Goal: Task Accomplishment & Management: Manage account settings

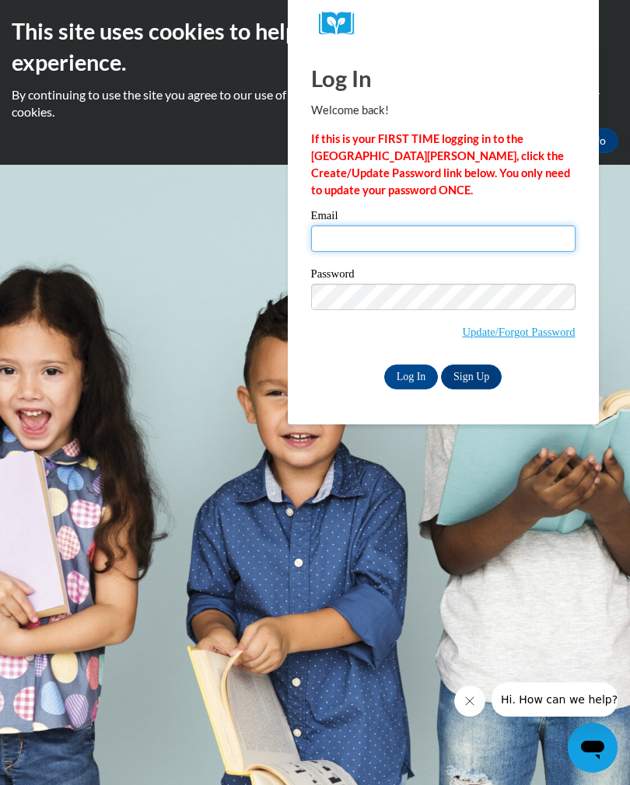
click at [361, 230] on input "Email" at bounding box center [443, 238] width 264 height 26
type input "[EMAIL_ADDRESS][DOMAIN_NAME]"
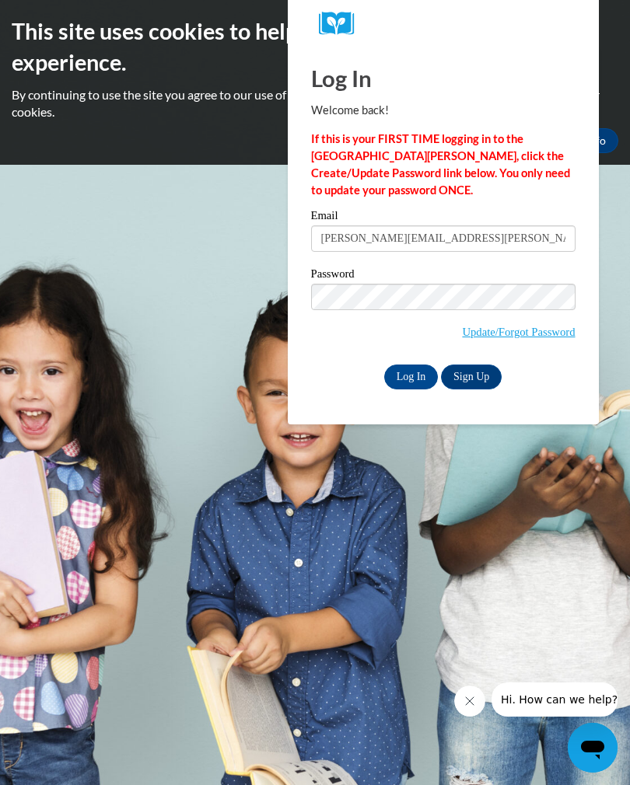
click at [499, 316] on span "Update/Forgot Password" at bounding box center [443, 316] width 264 height 65
click at [550, 330] on link "Update/Forgot Password" at bounding box center [518, 332] width 113 height 12
click at [488, 378] on link "Sign Up" at bounding box center [471, 377] width 61 height 25
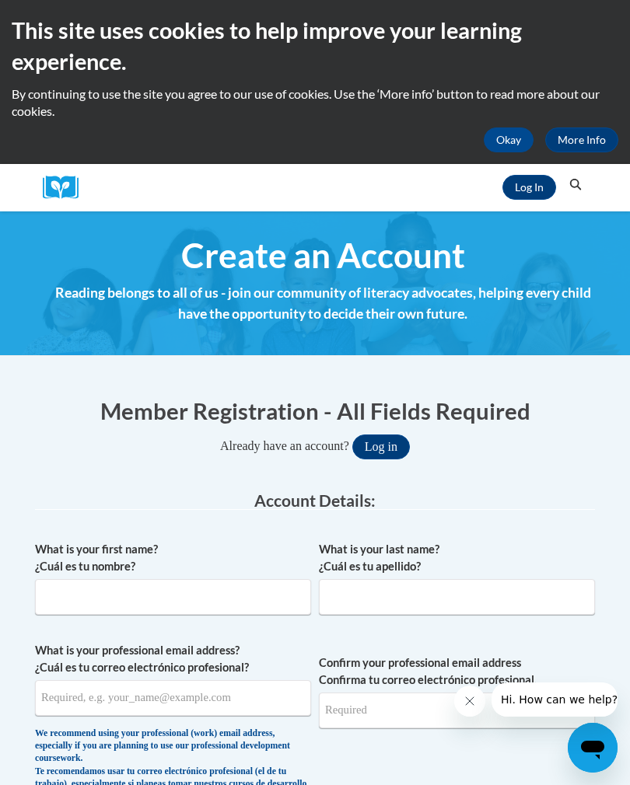
scroll to position [18, 0]
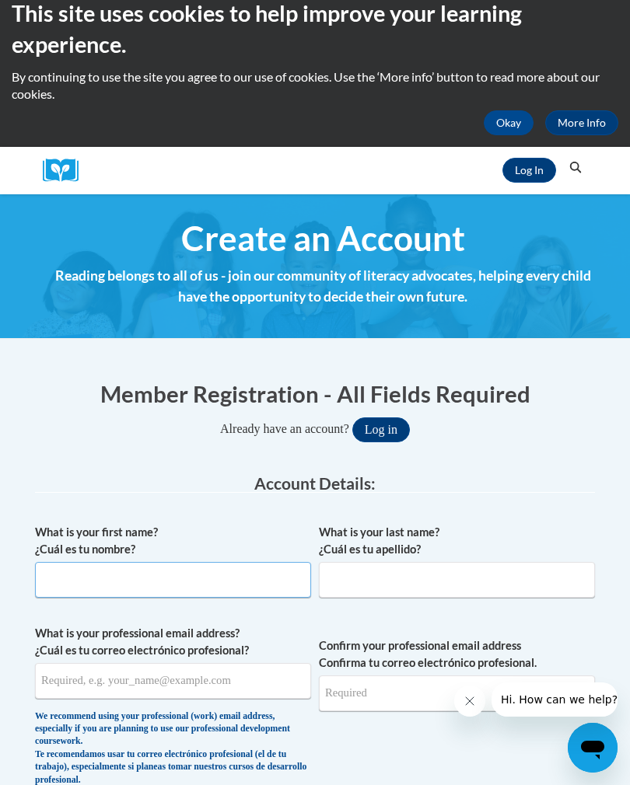
click at [92, 580] on input "What is your first name? ¿Cuál es tu nombre?" at bounding box center [173, 580] width 276 height 36
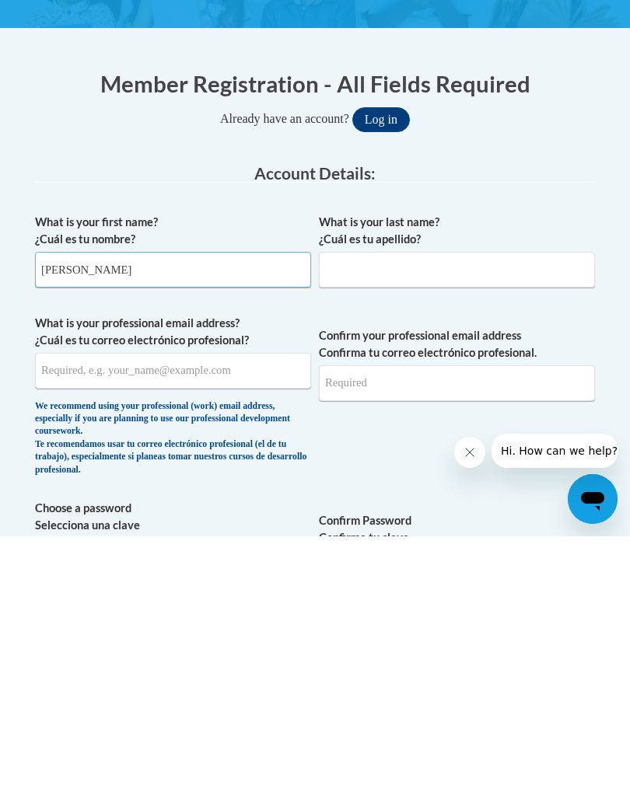
type input "Toni"
click at [349, 501] on input "What is your last name? ¿Cuál es tu apellido?" at bounding box center [457, 519] width 276 height 36
type input "Skinner"
click at [249, 602] on input "What is your professional email address? ¿Cuál es tu correo electrónico profesi…" at bounding box center [173, 620] width 276 height 36
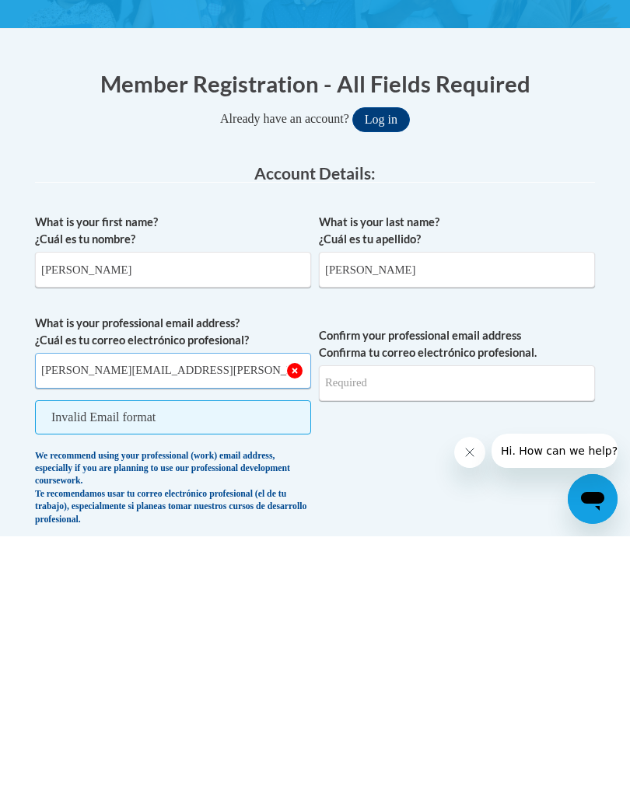
type input "[EMAIL_ADDRESS][DOMAIN_NAME]"
click at [487, 614] on input "Confirm your professional email address Confirma tu correo electrónico profesio…" at bounding box center [457, 632] width 276 height 36
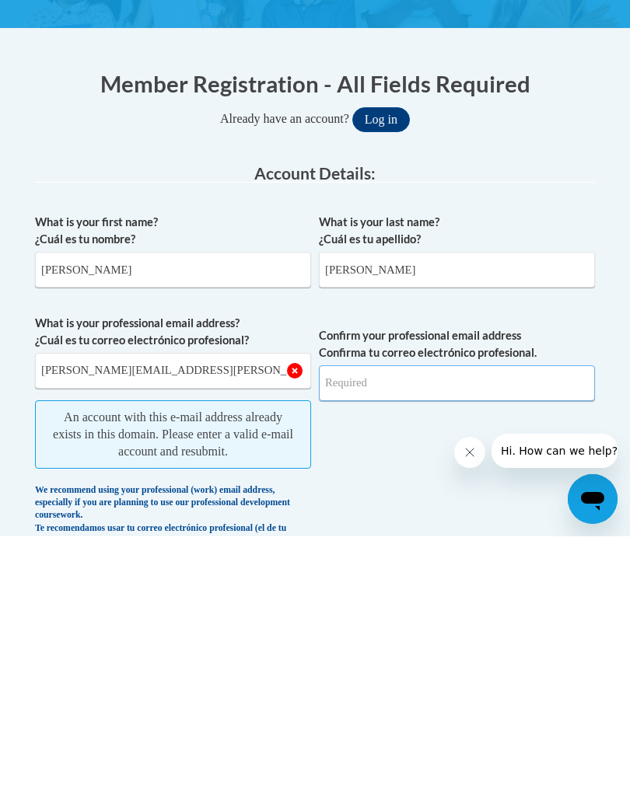
type input "[EMAIL_ADDRESS][DOMAIN_NAME]"
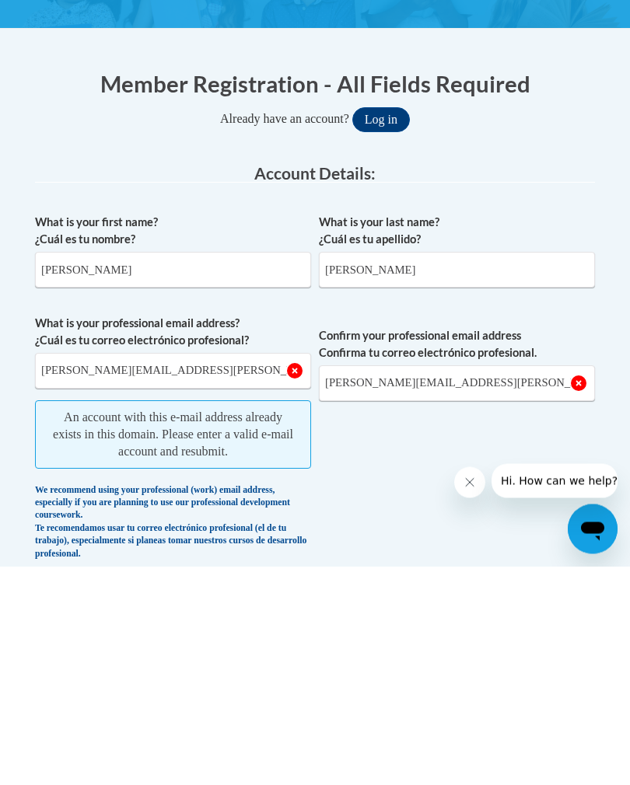
click at [497, 534] on span "Confirm your professional email address Confirma tu correo electrónico profesio…" at bounding box center [457, 660] width 276 height 253
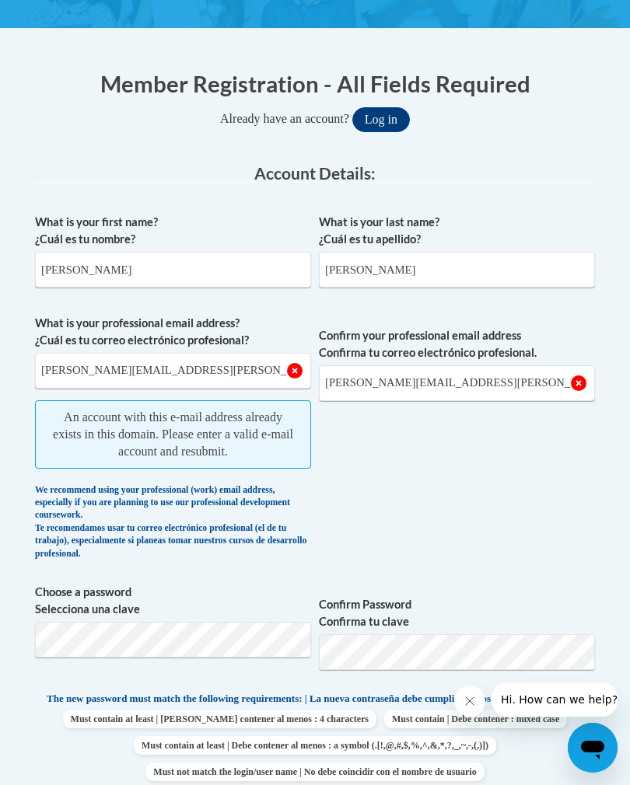
click at [395, 95] on h1 "Member Registration - All Fields Required" at bounding box center [315, 84] width 560 height 32
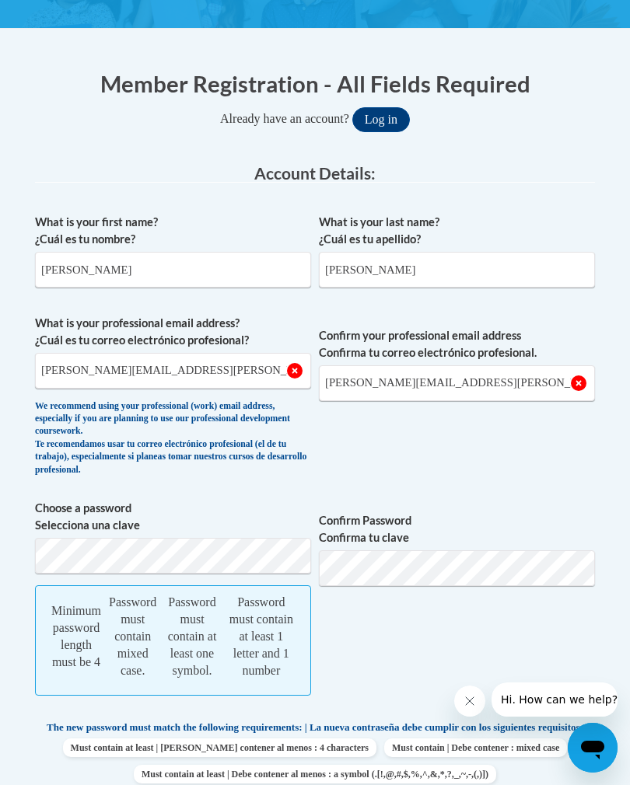
click at [385, 120] on button "Log in" at bounding box center [381, 119] width 58 height 25
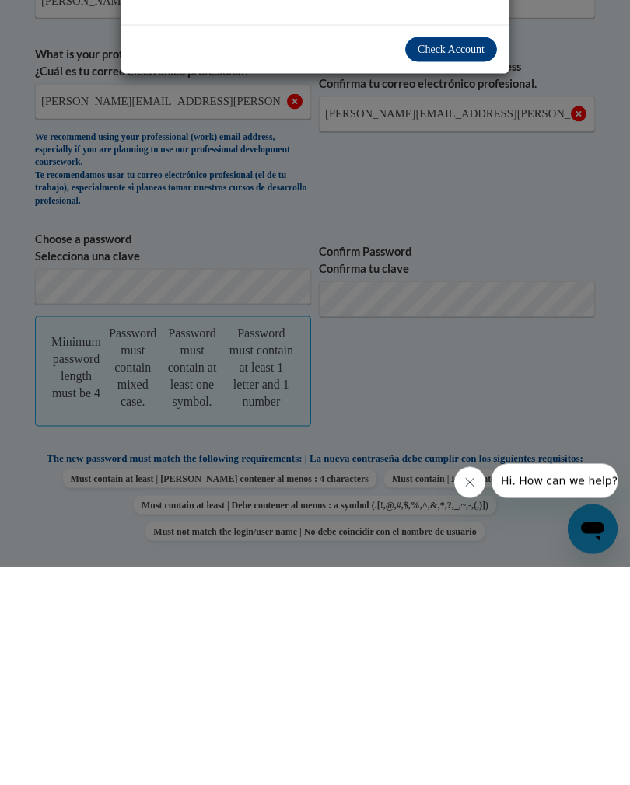
scroll to position [211, 0]
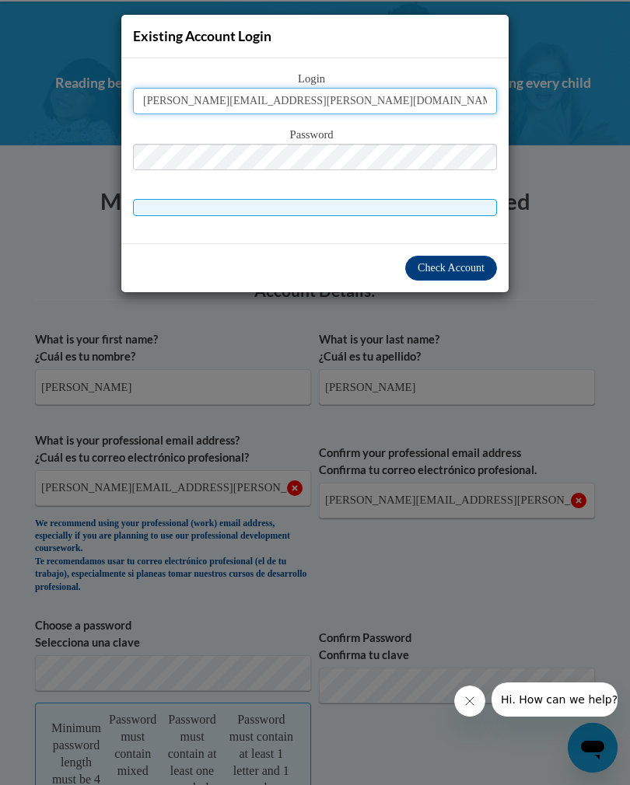
type input "[EMAIL_ADDRESS][DOMAIN_NAME]"
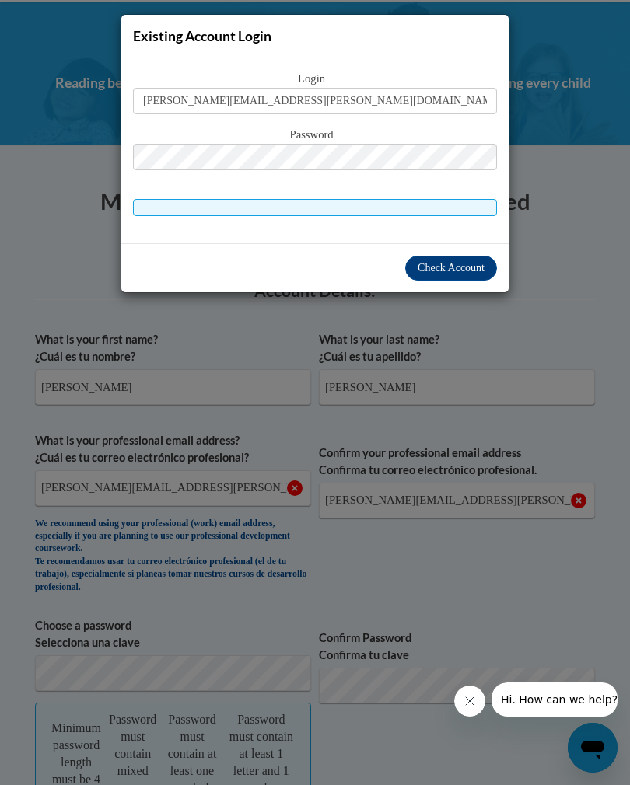
click at [478, 273] on span "Check Account" at bounding box center [450, 268] width 67 height 12
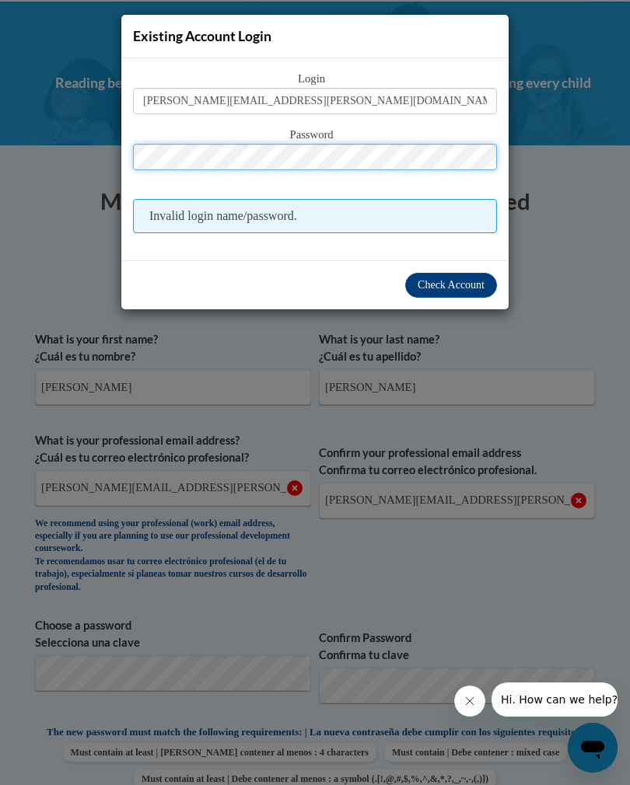
click at [380, 235] on button "Log in" at bounding box center [381, 237] width 58 height 25
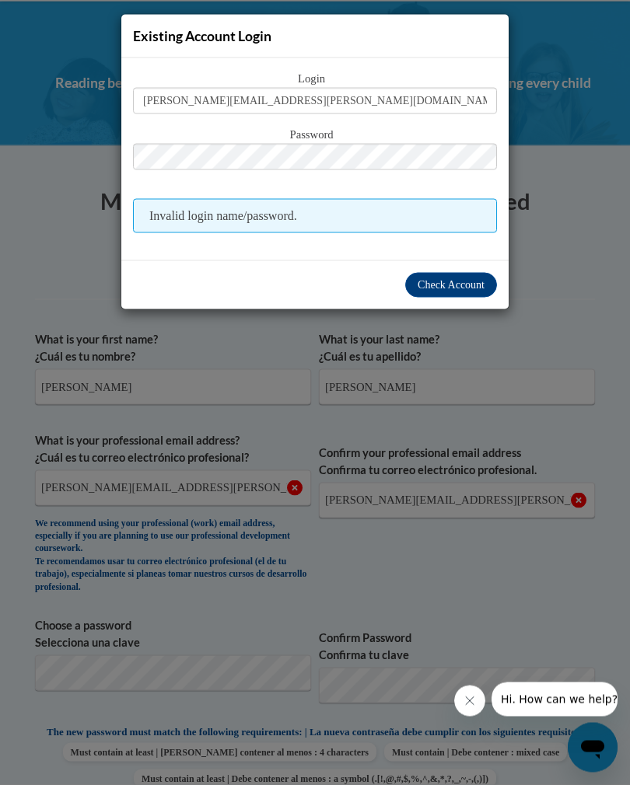
scroll to position [211, 0]
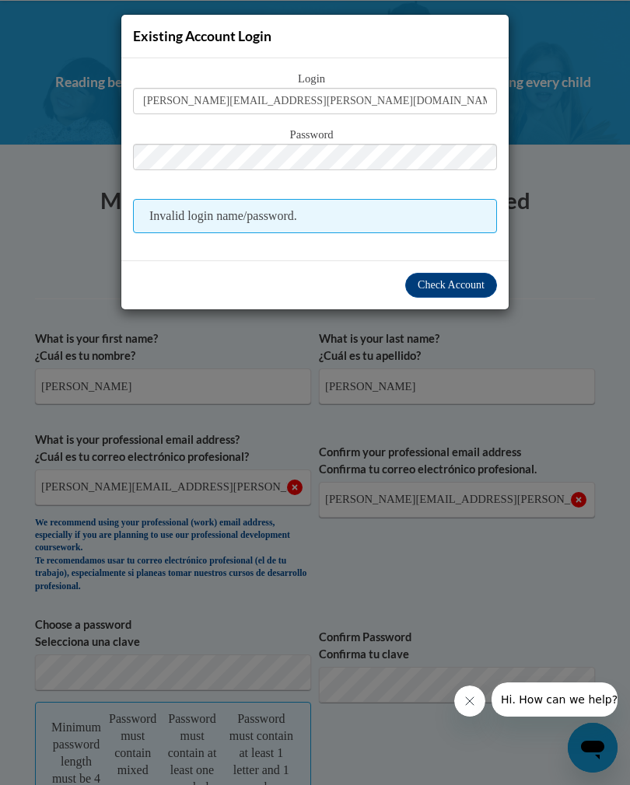
click at [449, 290] on span "Check Account" at bounding box center [450, 285] width 67 height 12
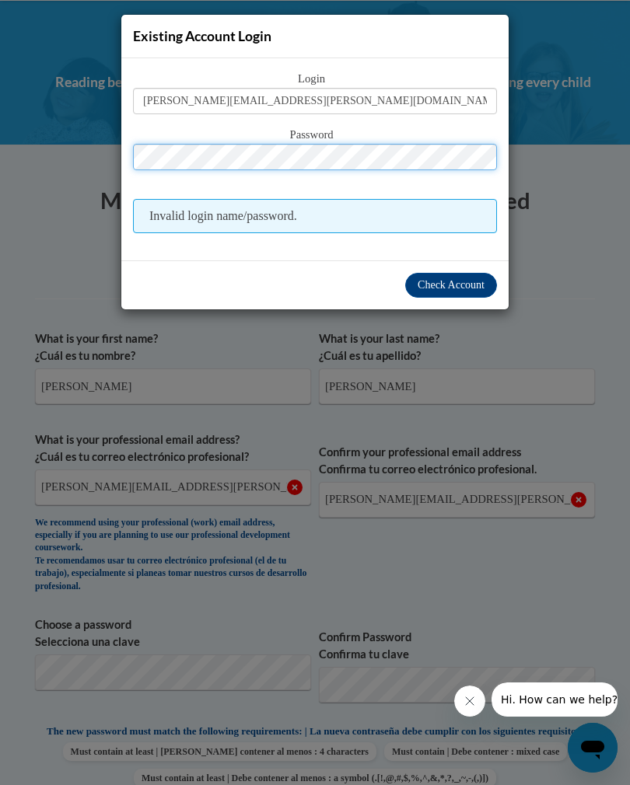
scroll to position [211, 0]
click at [380, 235] on button "Log in" at bounding box center [381, 237] width 58 height 25
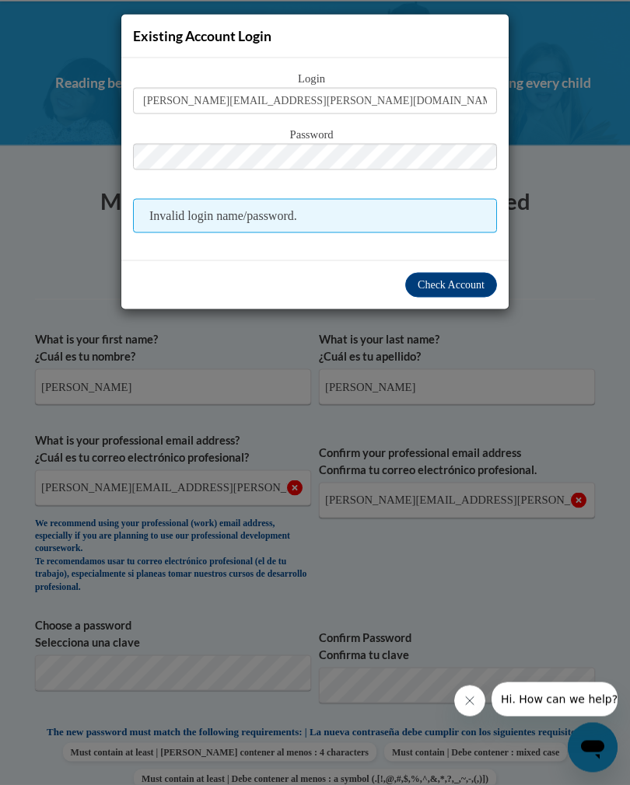
click at [588, 603] on div "Existing Account Login Login toni.skinner@students.cau.edu Password Invalid log…" at bounding box center [315, 392] width 630 height 785
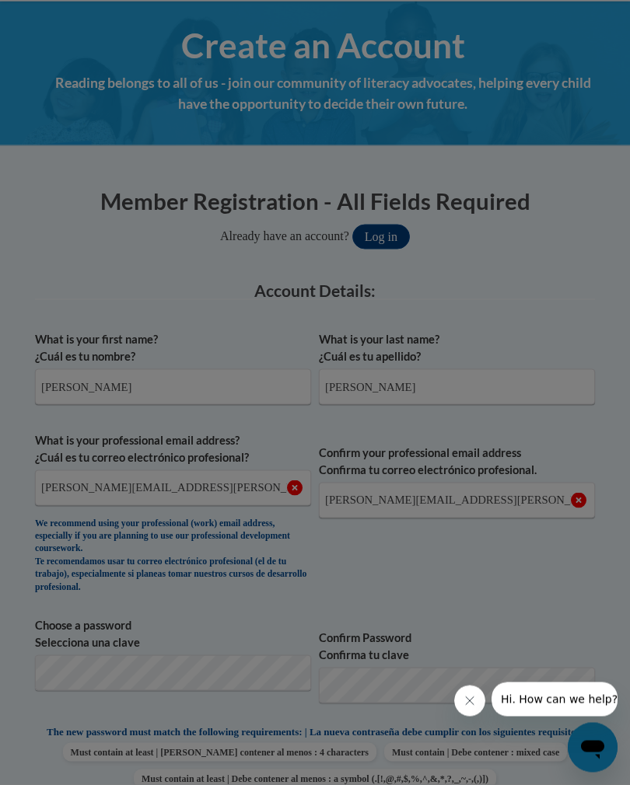
scroll to position [211, 0]
click at [595, 600] on div at bounding box center [315, 392] width 630 height 785
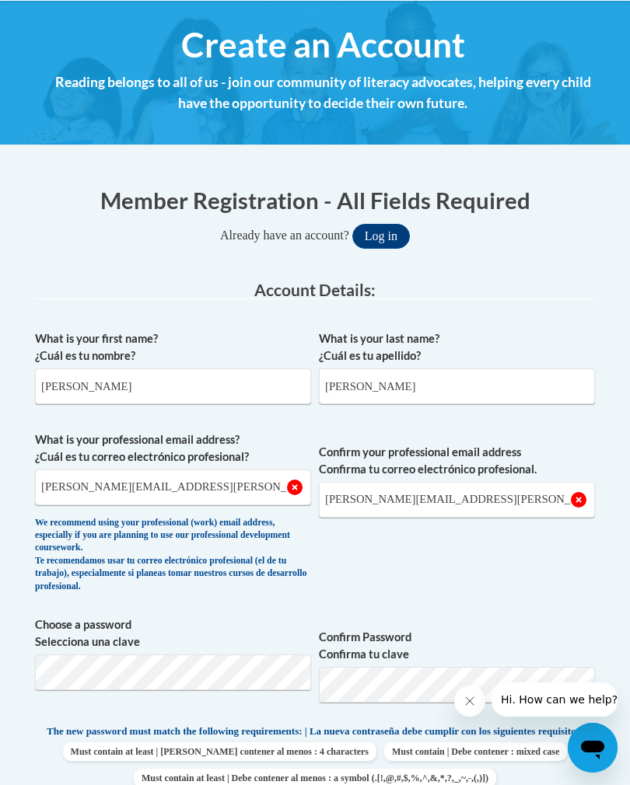
click at [593, 609] on div "What is your first name? ¿Cuál es tu nombre? Toni What is your last name? ¿Cuál…" at bounding box center [315, 725] width 560 height 804
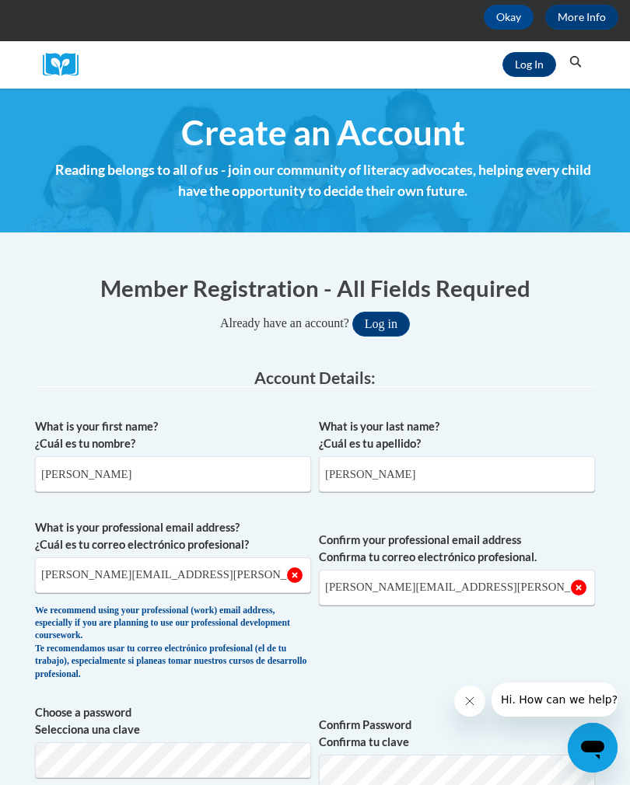
scroll to position [0, 0]
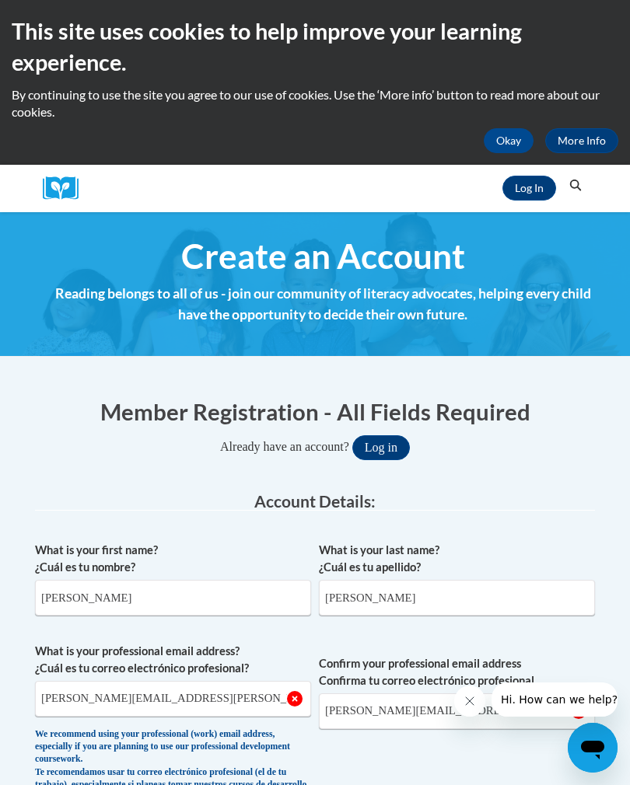
click at [543, 189] on link "Log In" at bounding box center [529, 188] width 54 height 25
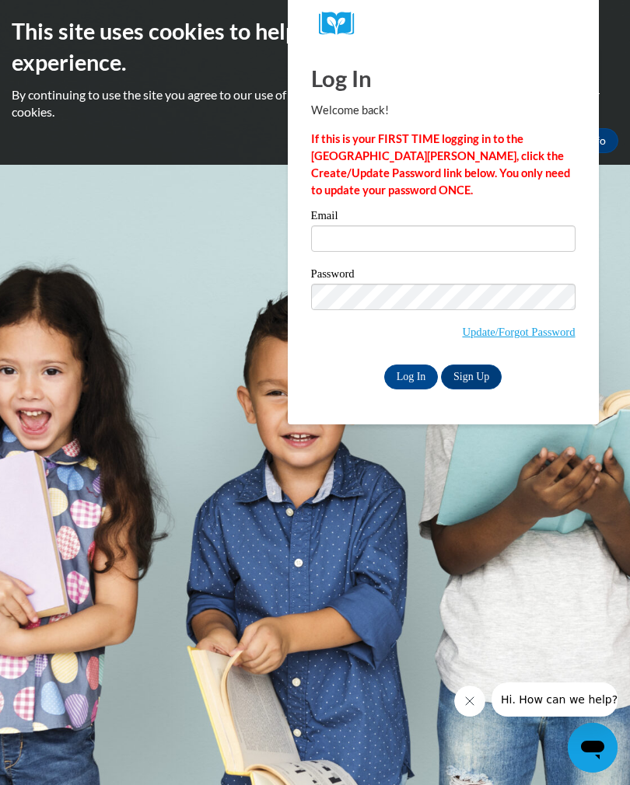
click at [493, 235] on input "Email" at bounding box center [443, 238] width 264 height 26
click at [548, 222] on label "Email" at bounding box center [443, 218] width 264 height 16
click at [548, 225] on input "Email" at bounding box center [443, 238] width 264 height 26
type input "[PERSON_NAME][EMAIL_ADDRESS][PERSON_NAME][DOMAIN_NAME]"
click at [410, 375] on input "Log In" at bounding box center [411, 377] width 54 height 25
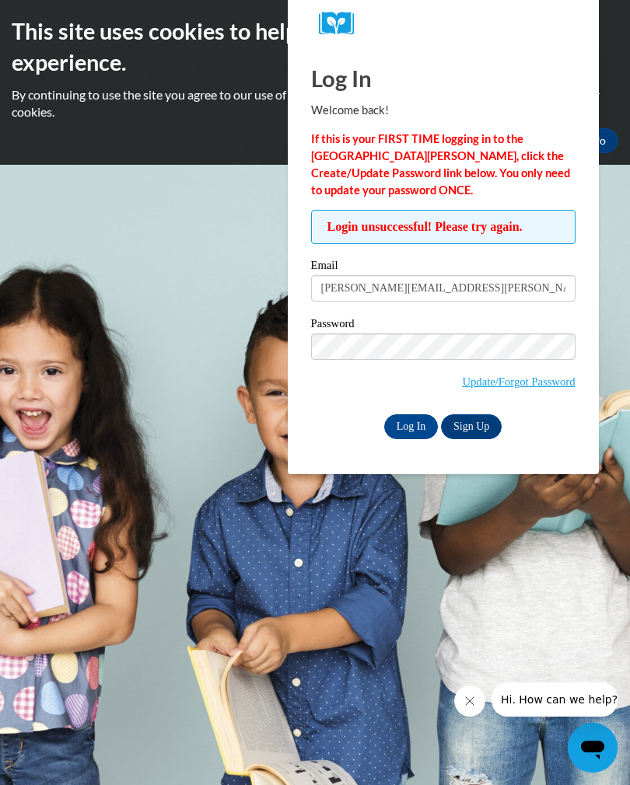
click at [550, 386] on link "Update/Forgot Password" at bounding box center [518, 381] width 113 height 12
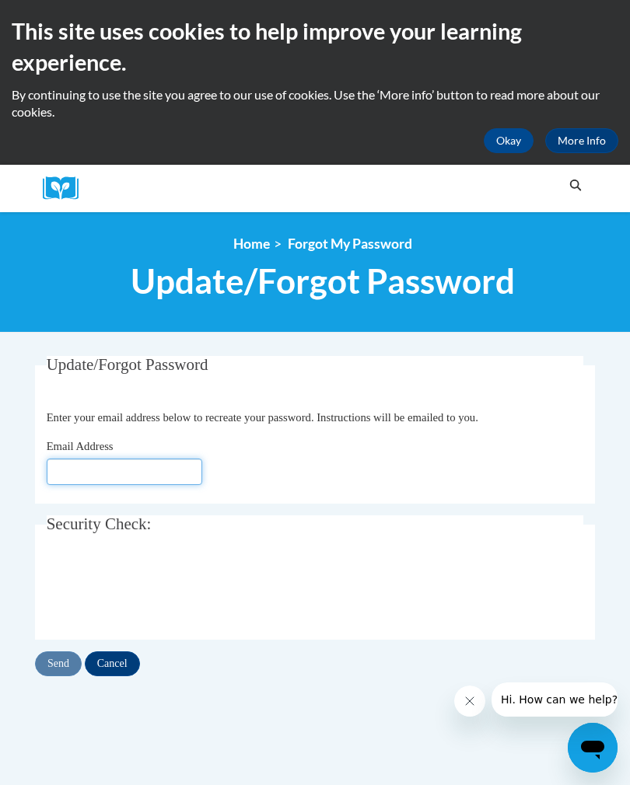
type input "[PERSON_NAME][EMAIL_ADDRESS][PERSON_NAME][DOMAIN_NAME]"
click at [115, 665] on input "Cancel" at bounding box center [112, 663] width 55 height 25
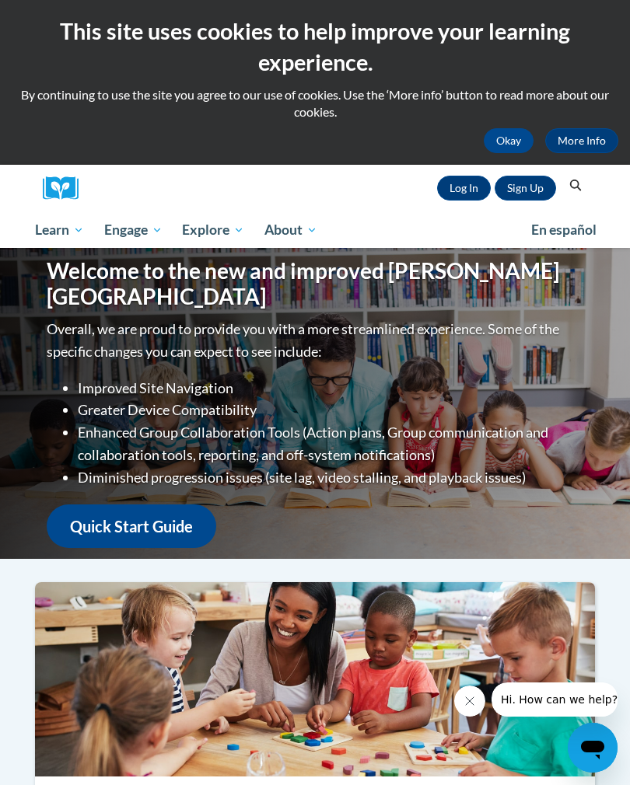
click at [452, 198] on link "Log In" at bounding box center [464, 188] width 54 height 25
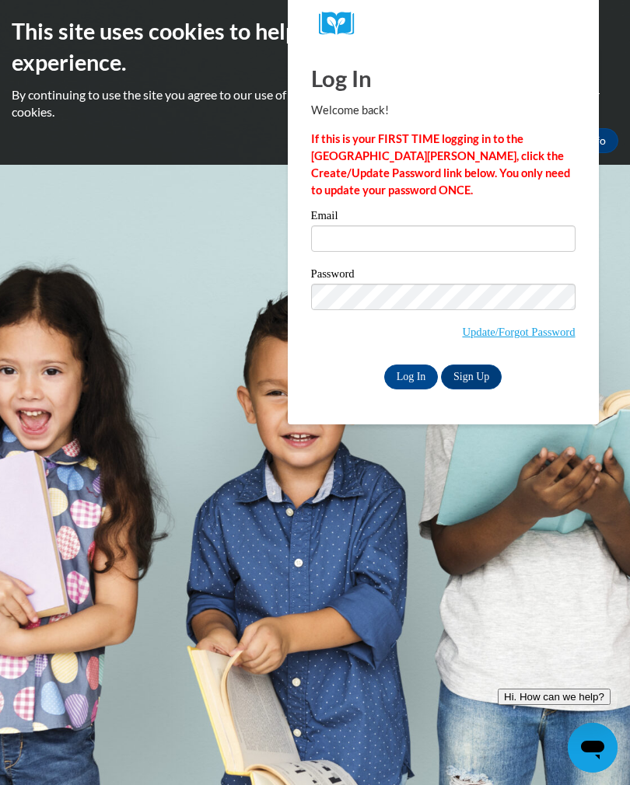
click at [508, 335] on link "Update/Forgot Password" at bounding box center [518, 332] width 113 height 12
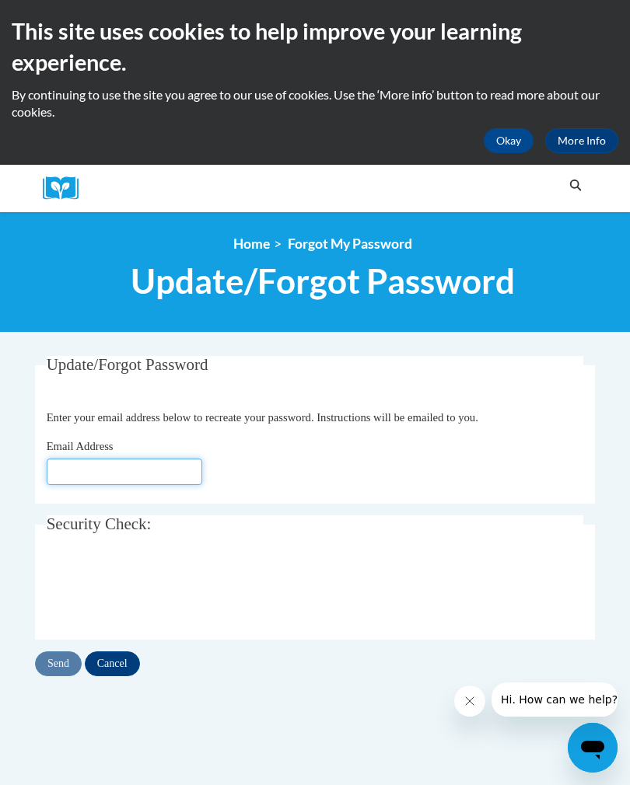
type input "[EMAIL_ADDRESS][DOMAIN_NAME]"
click at [43, 588] on fieldset "Security Check: Enter the security code + =" at bounding box center [315, 577] width 560 height 124
click at [47, 666] on input "Send" at bounding box center [58, 663] width 47 height 25
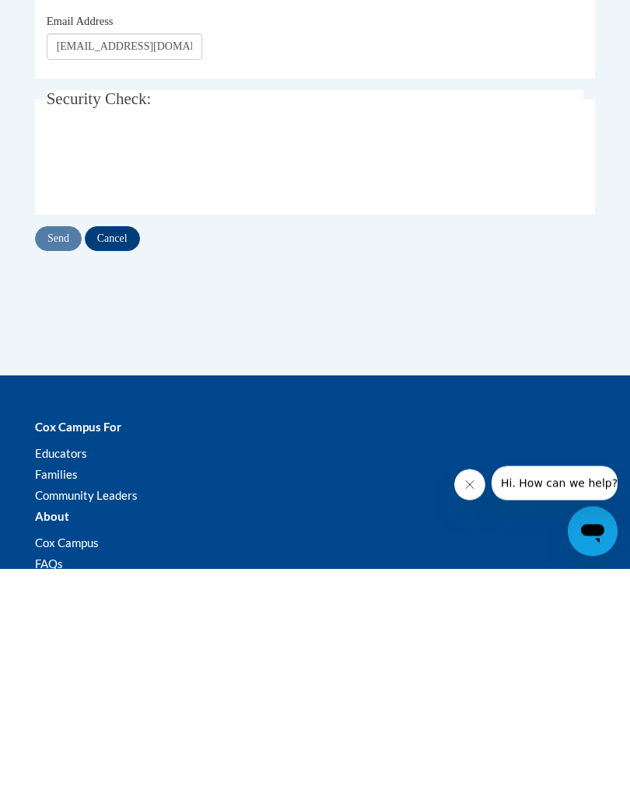
scroll to position [250, 0]
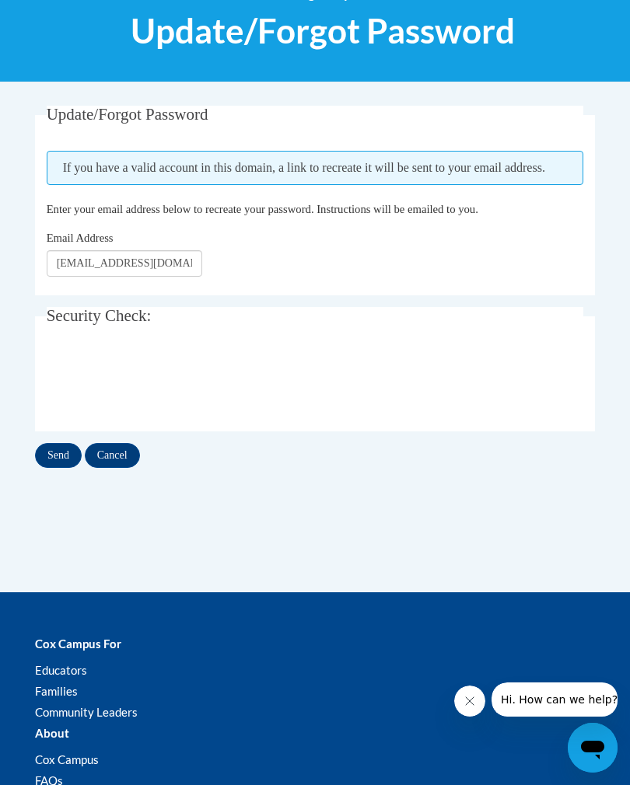
click at [63, 463] on input "Send" at bounding box center [58, 455] width 47 height 25
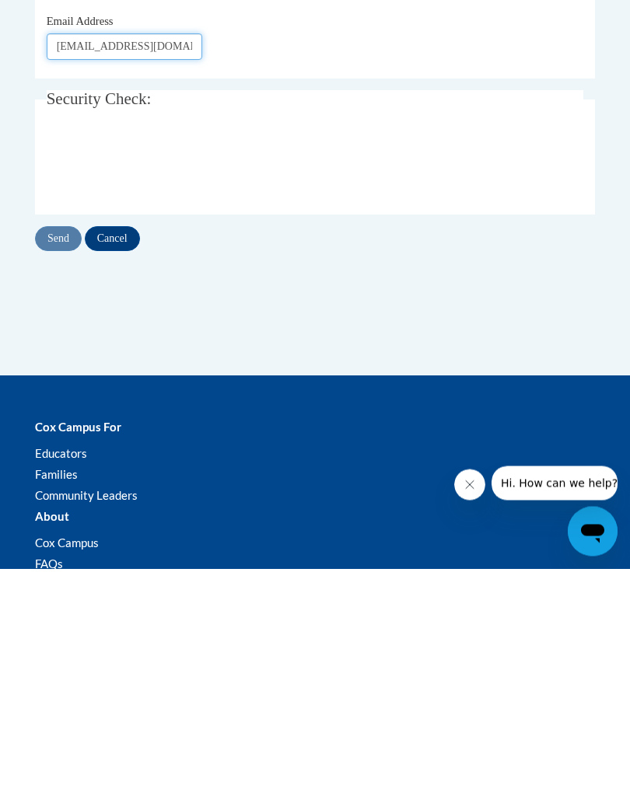
scroll to position [250, 0]
